Goal: Book appointment/travel/reservation

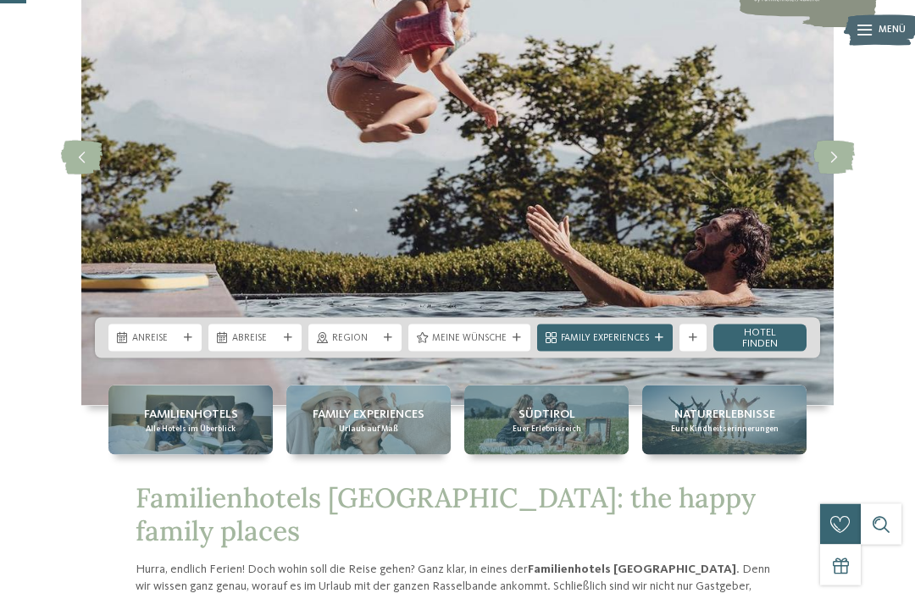
scroll to position [161, 0]
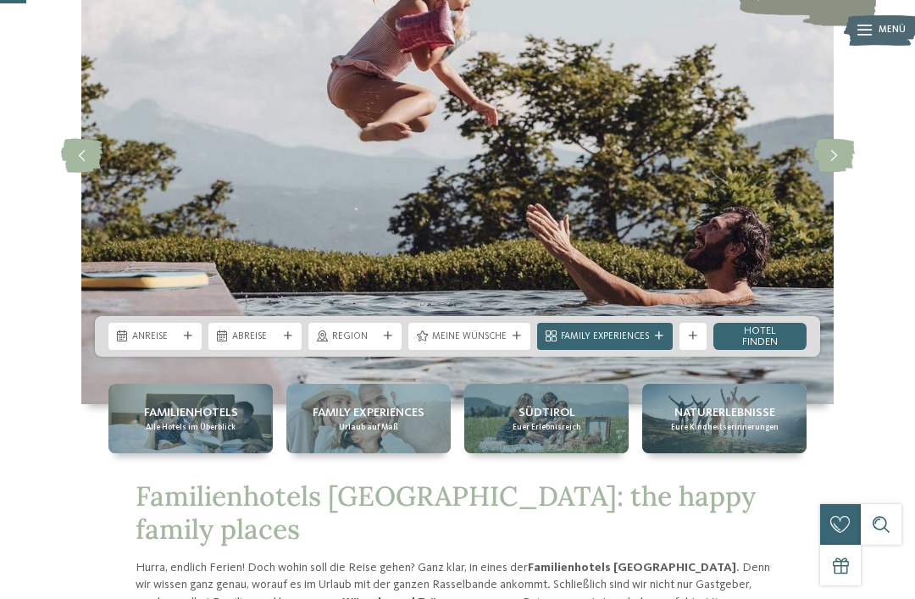
click at [195, 341] on div at bounding box center [188, 336] width 14 height 8
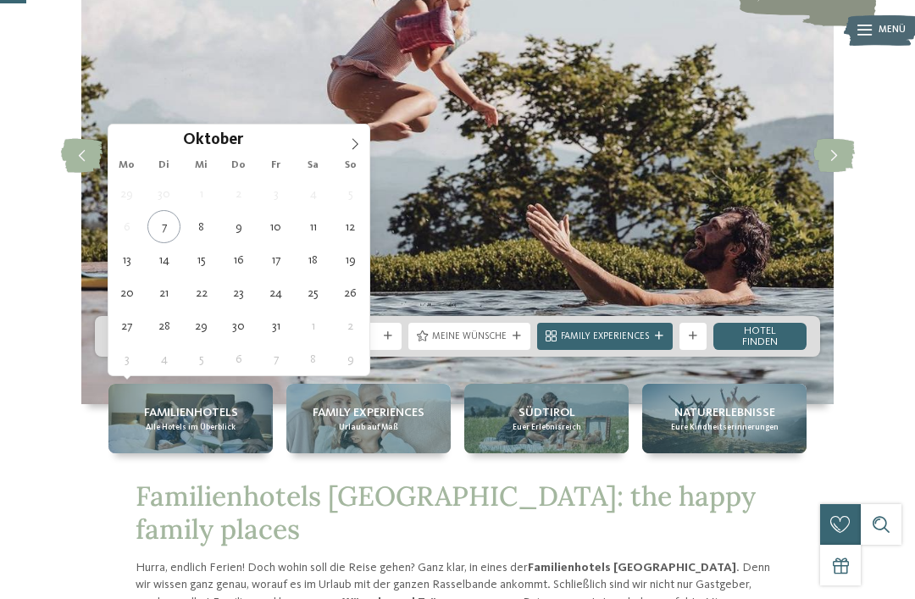
type div "12.10.2025"
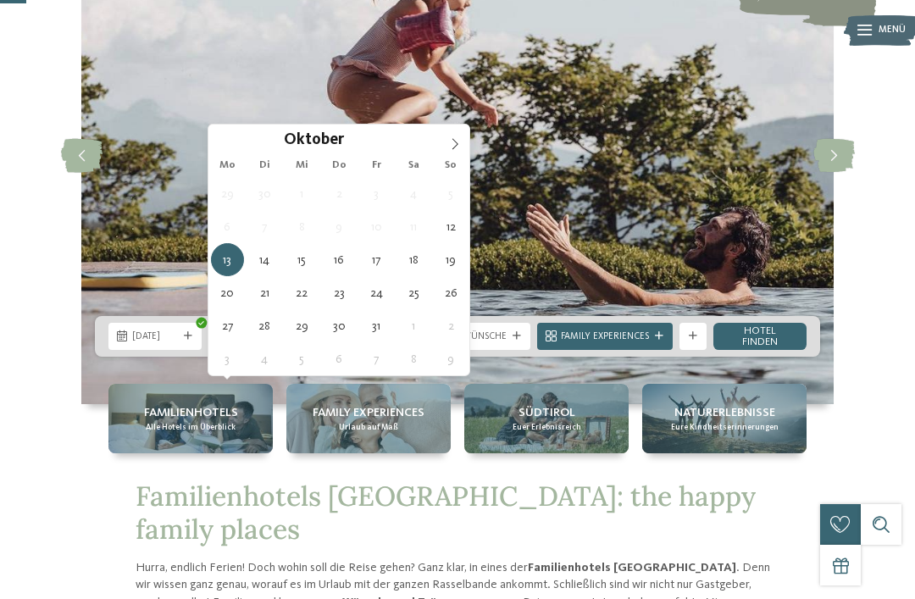
type div "17.10.2025"
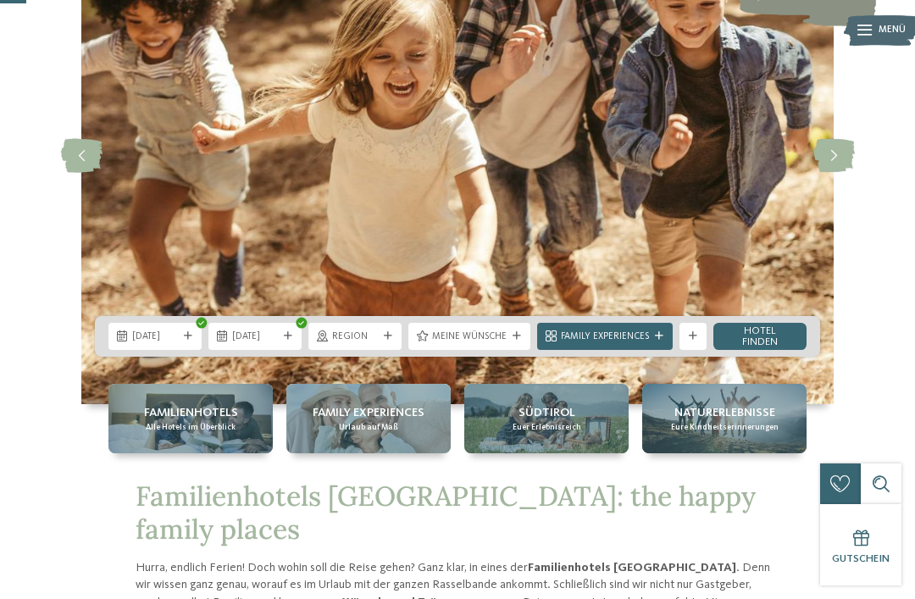
click at [762, 350] on link "Hotel finden" at bounding box center [759, 336] width 93 height 27
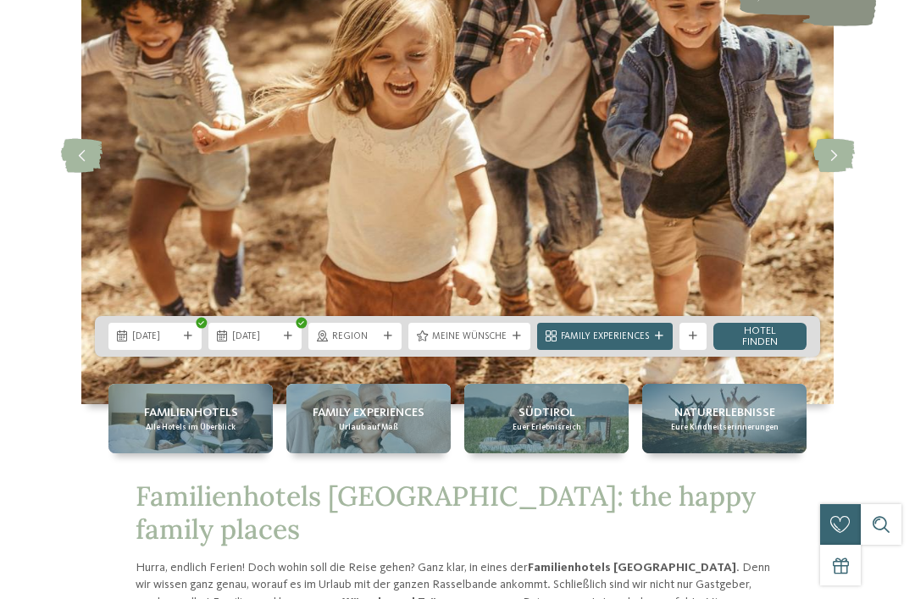
scroll to position [0, 0]
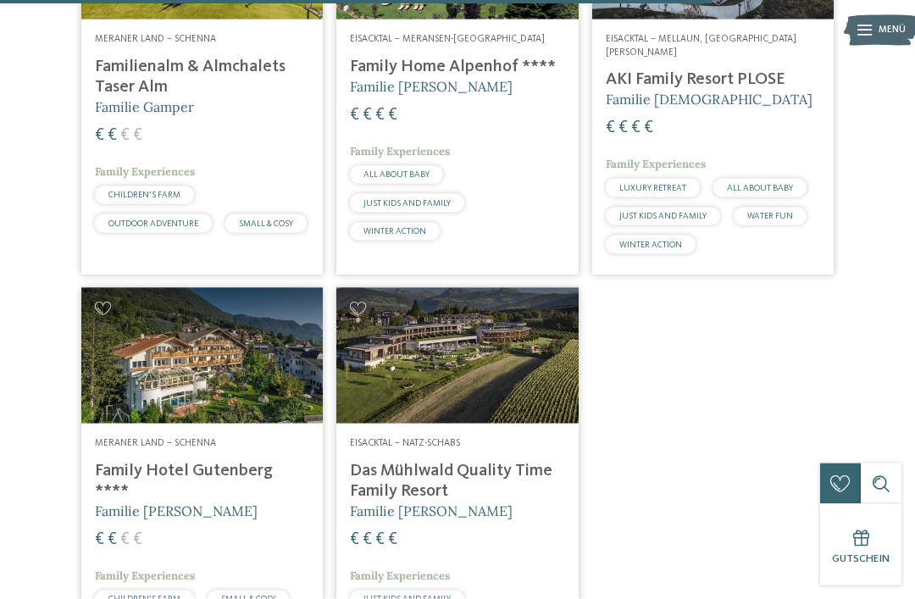
scroll to position [2765, 0]
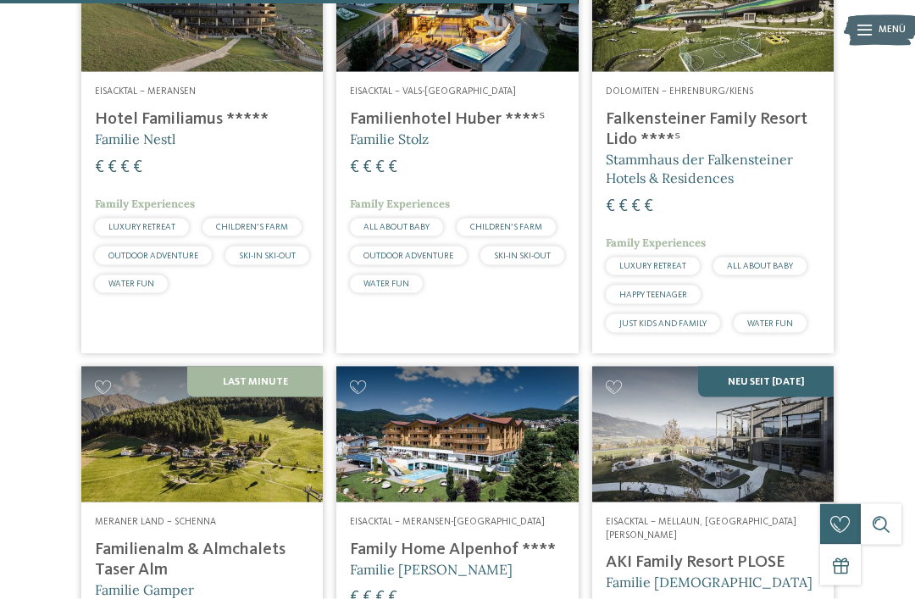
scroll to position [2244, 0]
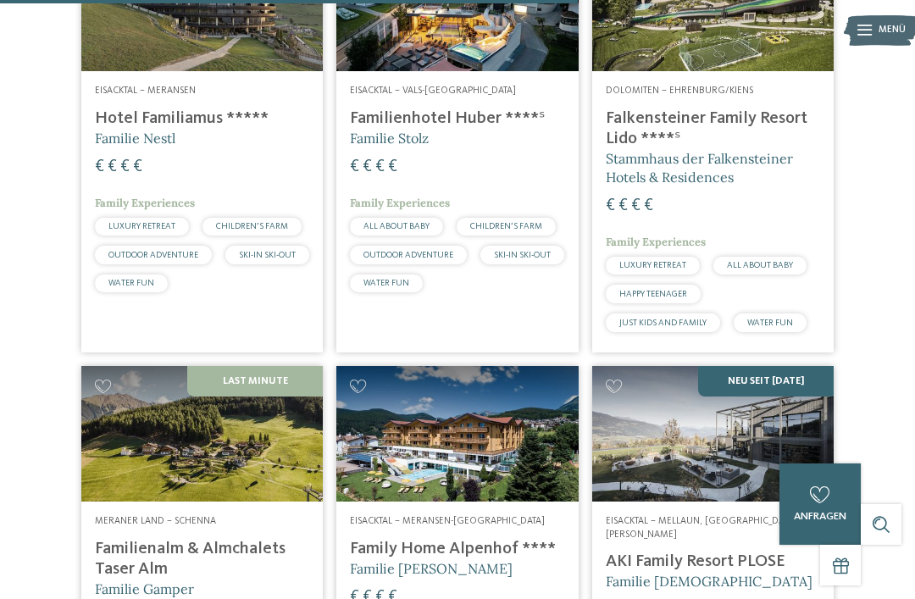
click at [100, 560] on h4 "Familienalm & Almchalets Taser Alm" at bounding box center [202, 559] width 214 height 41
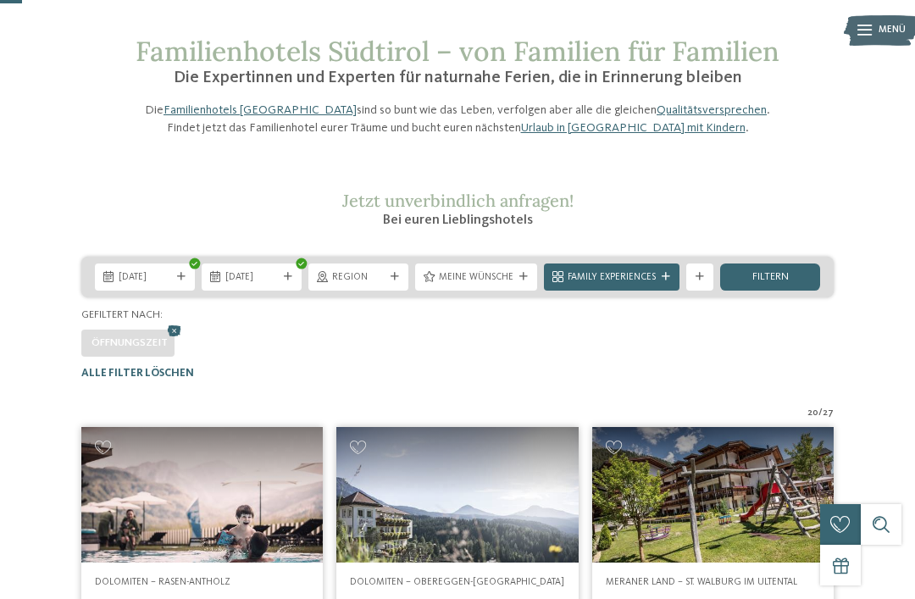
scroll to position [21, 0]
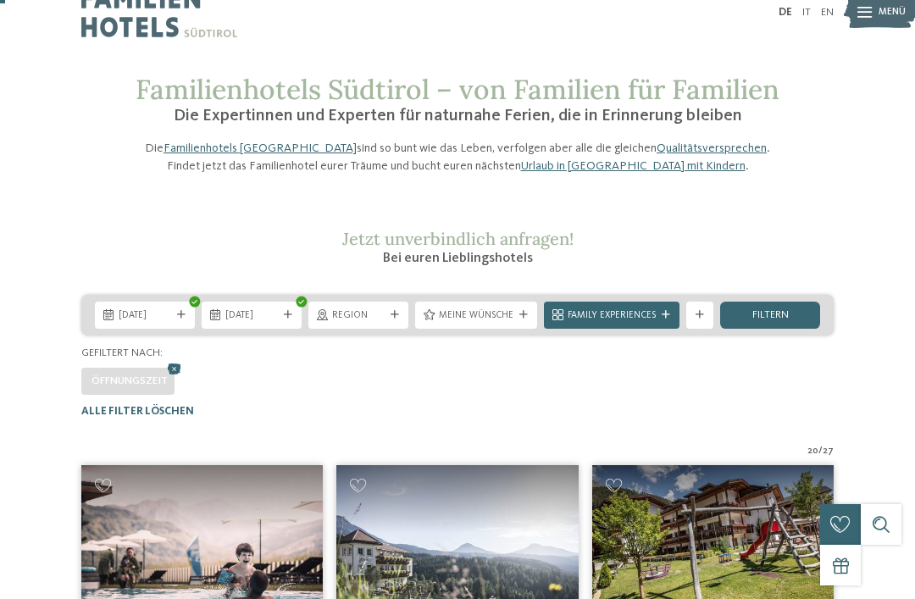
click at [784, 321] on span "filtern" at bounding box center [770, 315] width 36 height 11
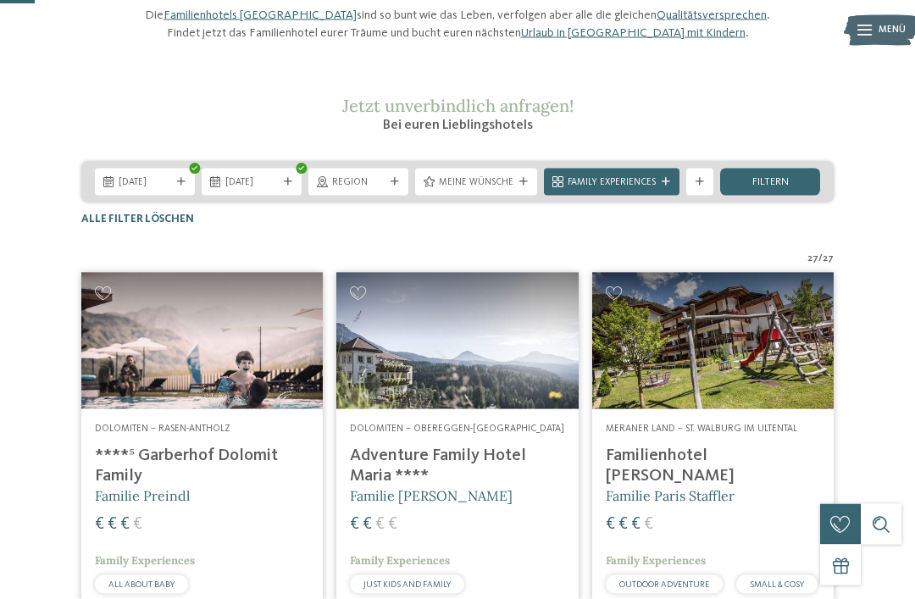
scroll to position [140, 0]
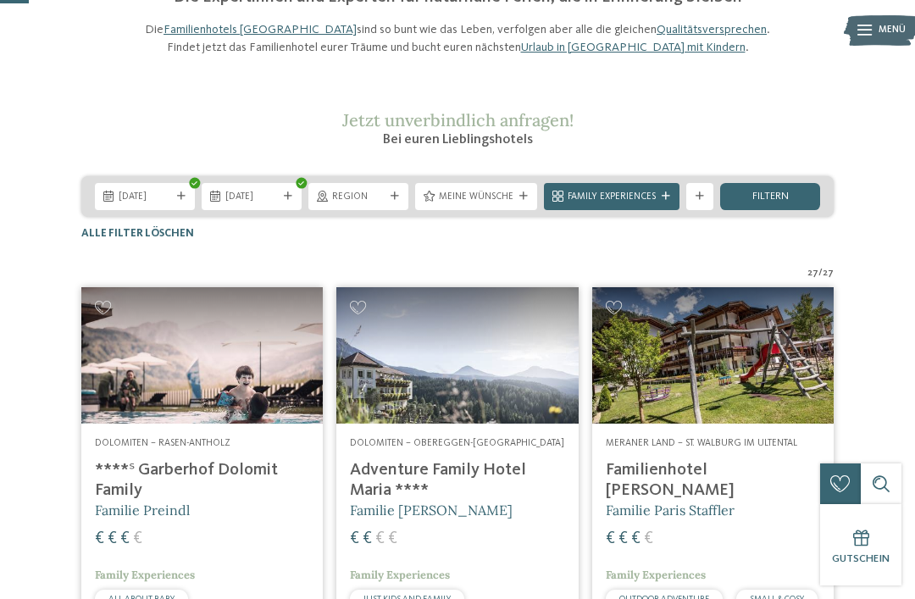
click at [695, 210] on div "Weitere Filter anzeigen" at bounding box center [699, 196] width 27 height 27
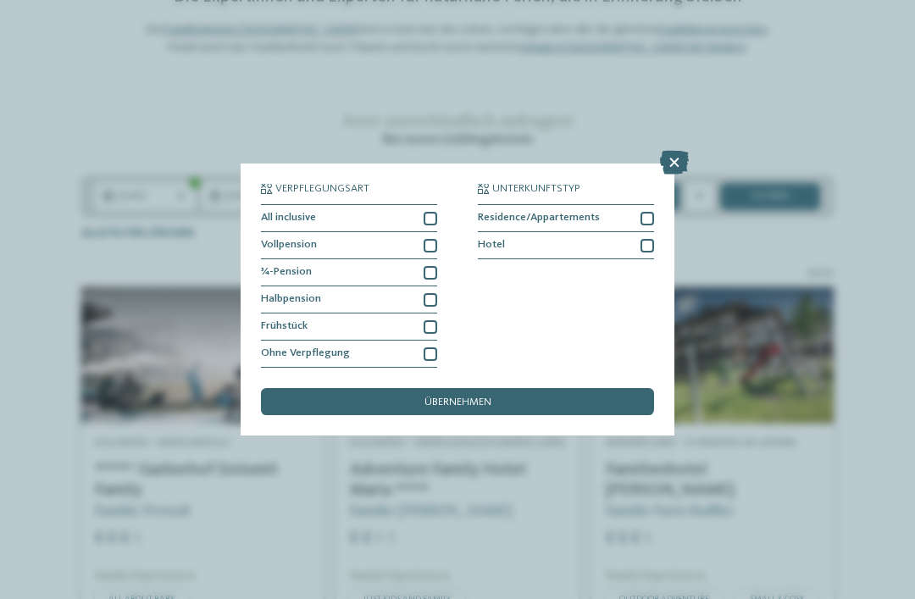
click at [890, 265] on div "Verpflegungsart All inclusive Vollpension Hotel" at bounding box center [457, 299] width 915 height 599
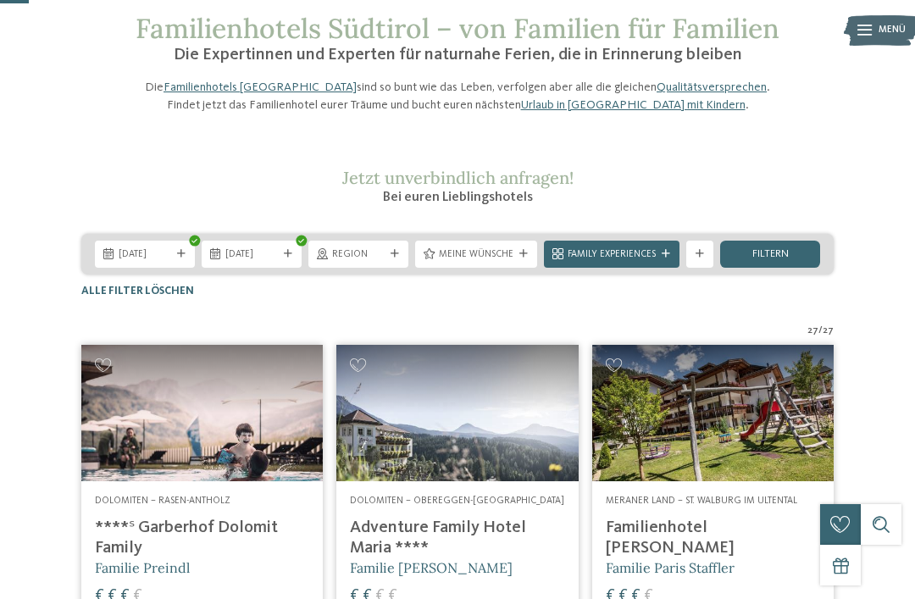
scroll to position [0, 0]
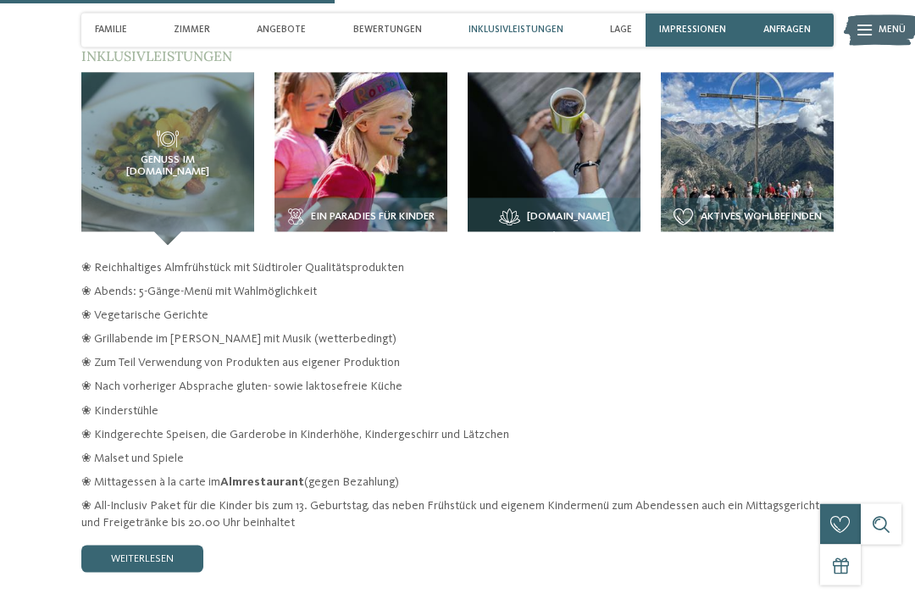
scroll to position [1965, 0]
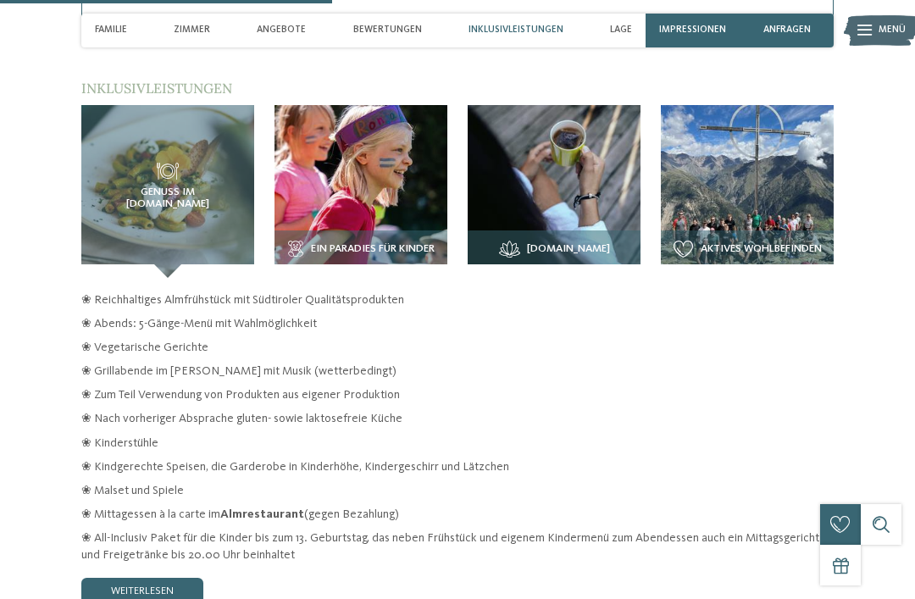
click at [377, 243] on span "Ein Paradies für Kinder" at bounding box center [373, 249] width 124 height 12
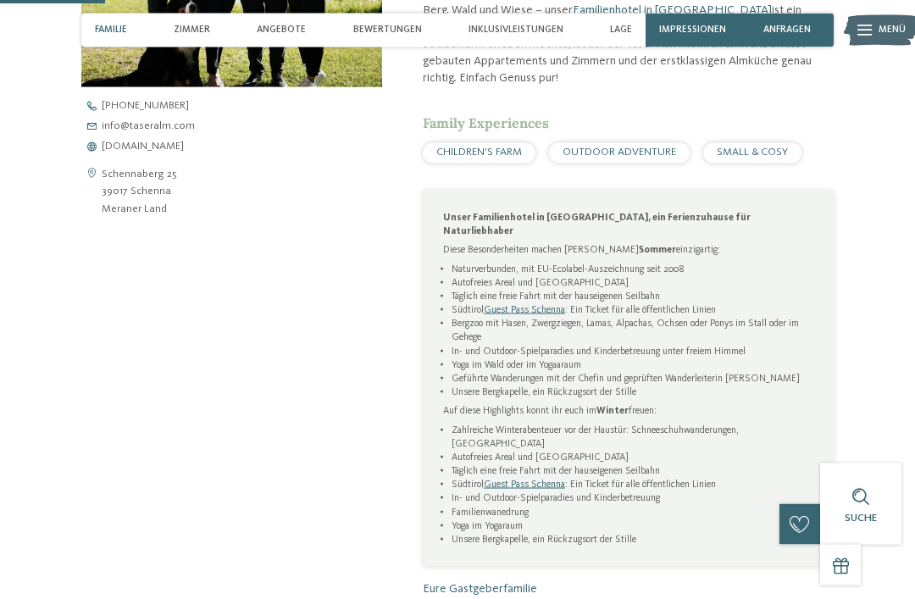
scroll to position [607, 0]
